Goal: Navigation & Orientation: Find specific page/section

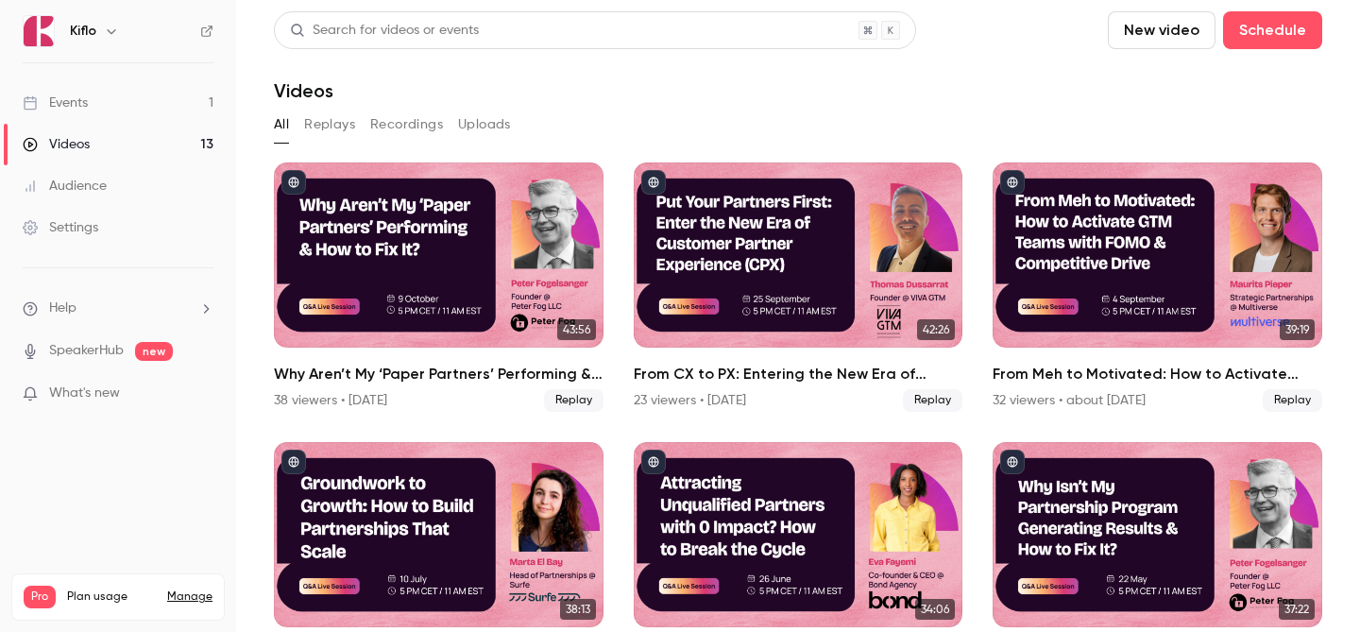
click at [130, 85] on link "Events 1" at bounding box center [118, 103] width 236 height 42
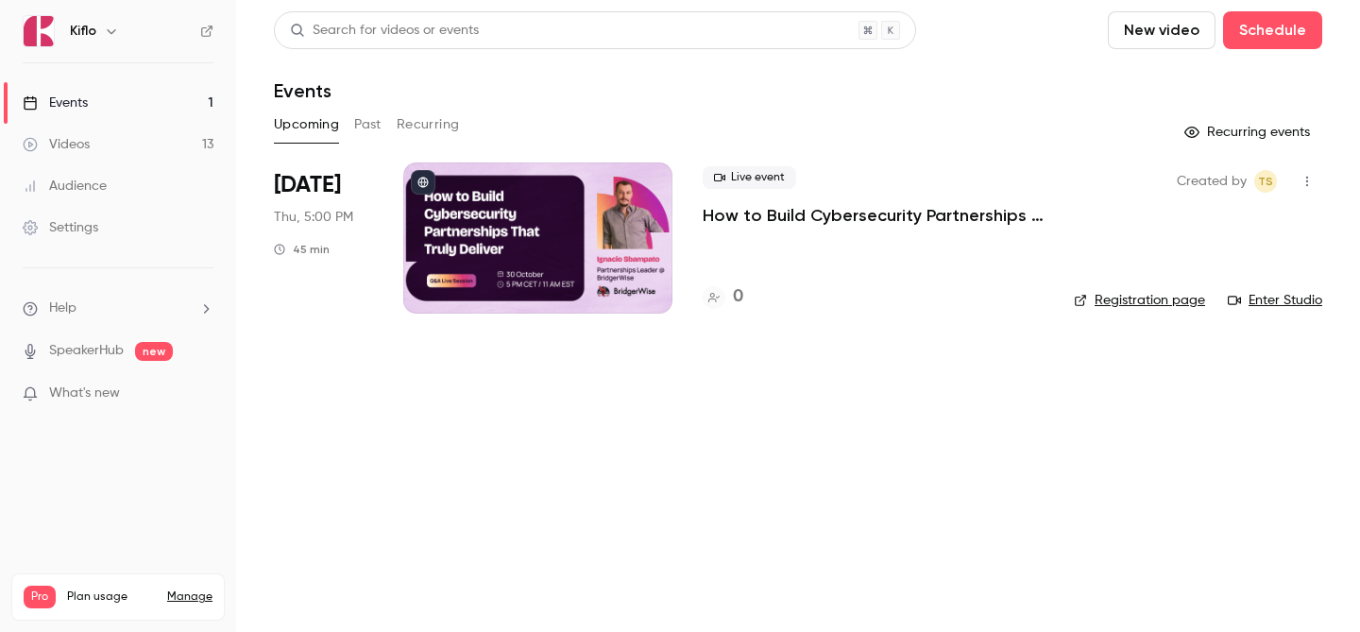
click at [160, 127] on link "Videos 13" at bounding box center [118, 145] width 236 height 42
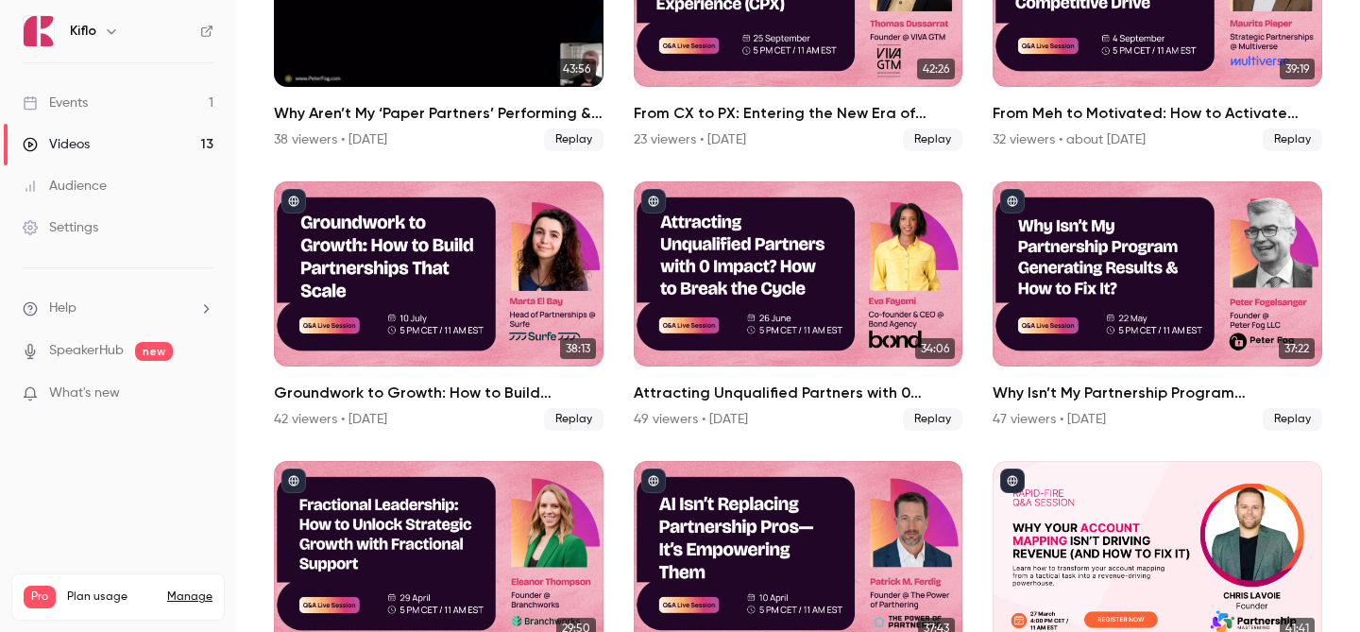
scroll to position [263, 0]
